Goal: Obtain resource: Download file/media

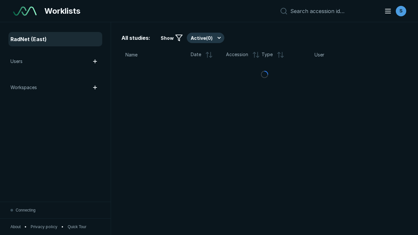
scroll to position [1785, 2722]
